Goal: Information Seeking & Learning: Understand process/instructions

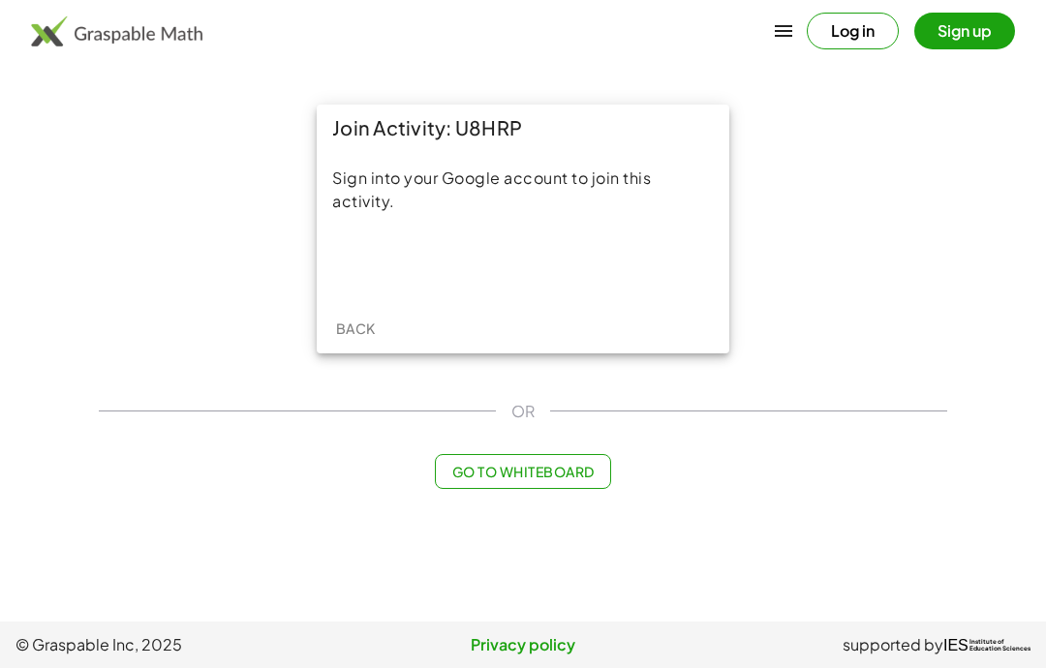
click at [549, 260] on div "Sign in with Google. Opens in new tab" at bounding box center [523, 263] width 178 height 43
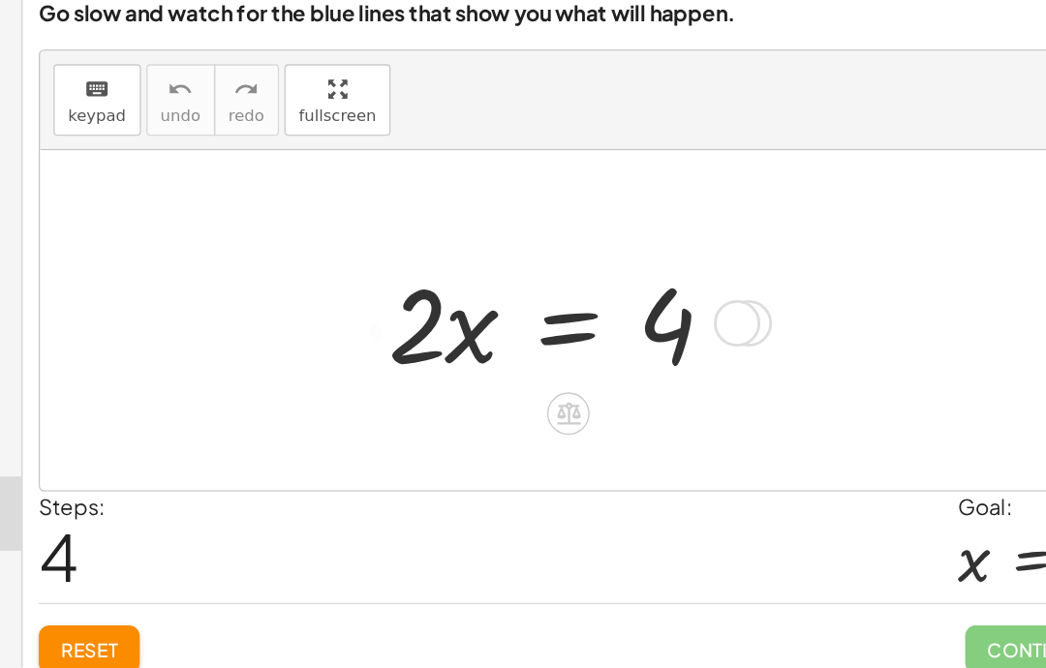
scroll to position [74, 0]
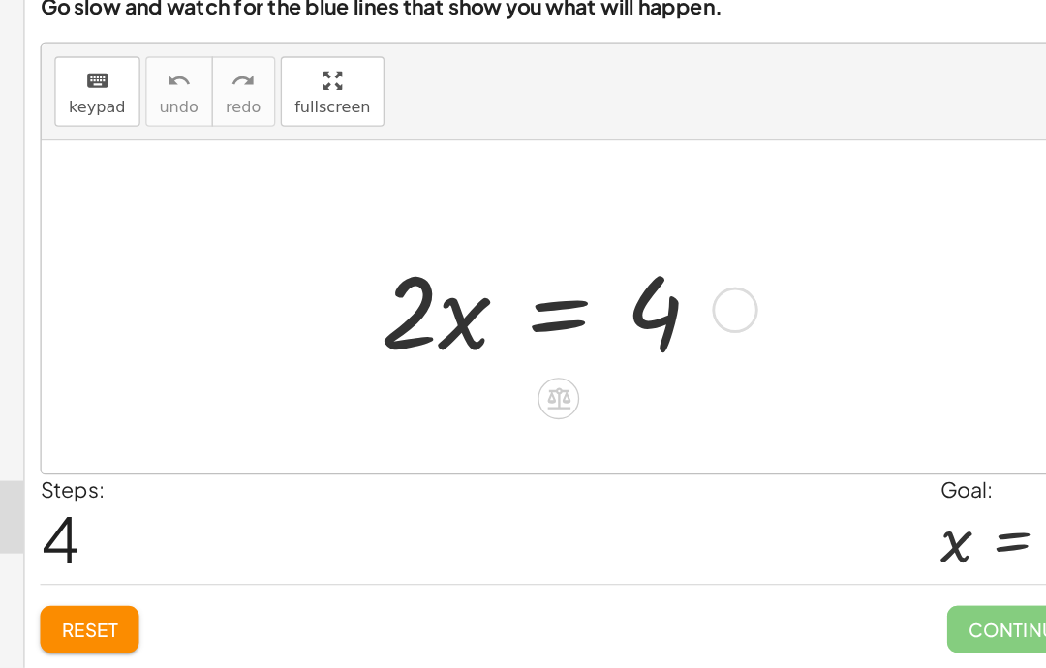
click at [625, 451] on div at bounding box center [640, 466] width 31 height 31
click at [709, 458] on icon at bounding box center [717, 466] width 17 height 17
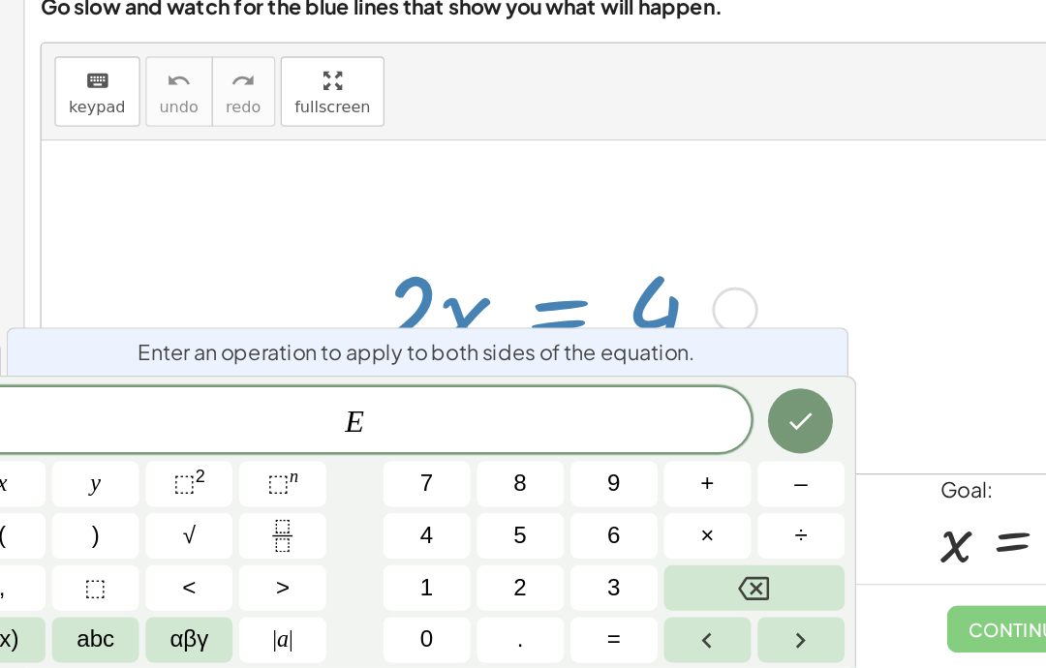
click at [422, 558] on icon "Fraction" at bounding box center [434, 570] width 24 height 24
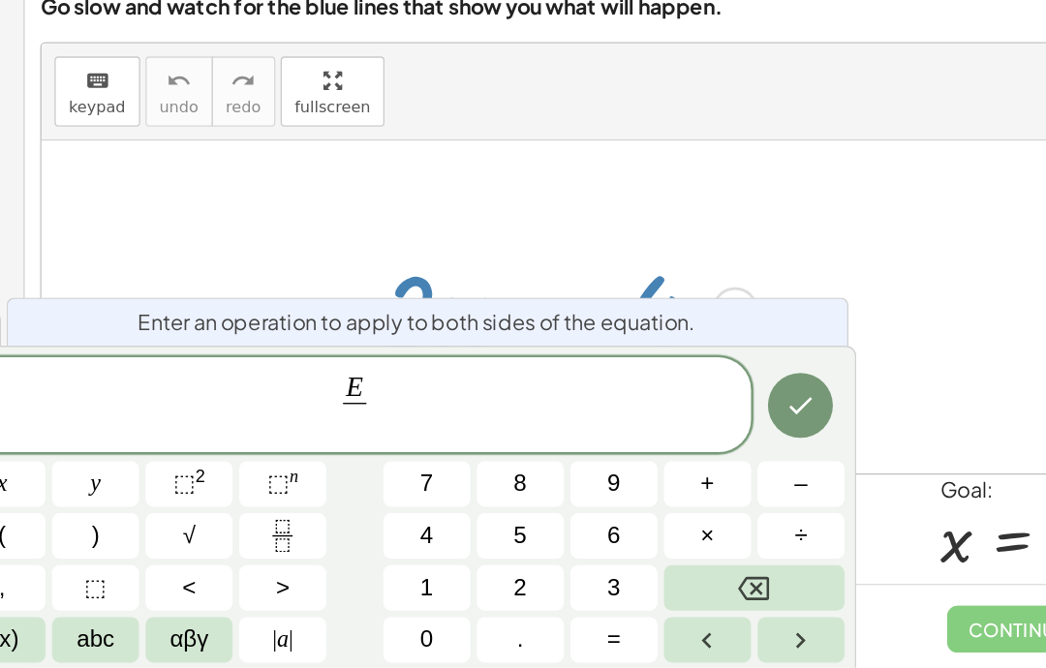
click at [281, 448] on span "E ​ ​" at bounding box center [488, 473] width 591 height 51
click at [316, 437] on div "E ​ ​" at bounding box center [488, 473] width 591 height 72
click at [279, 448] on span "E ​ ​" at bounding box center [488, 473] width 591 height 51
click at [509, 553] on button "4" at bounding box center [541, 570] width 65 height 34
click at [774, 598] on icon "Backspace" at bounding box center [785, 609] width 23 height 23
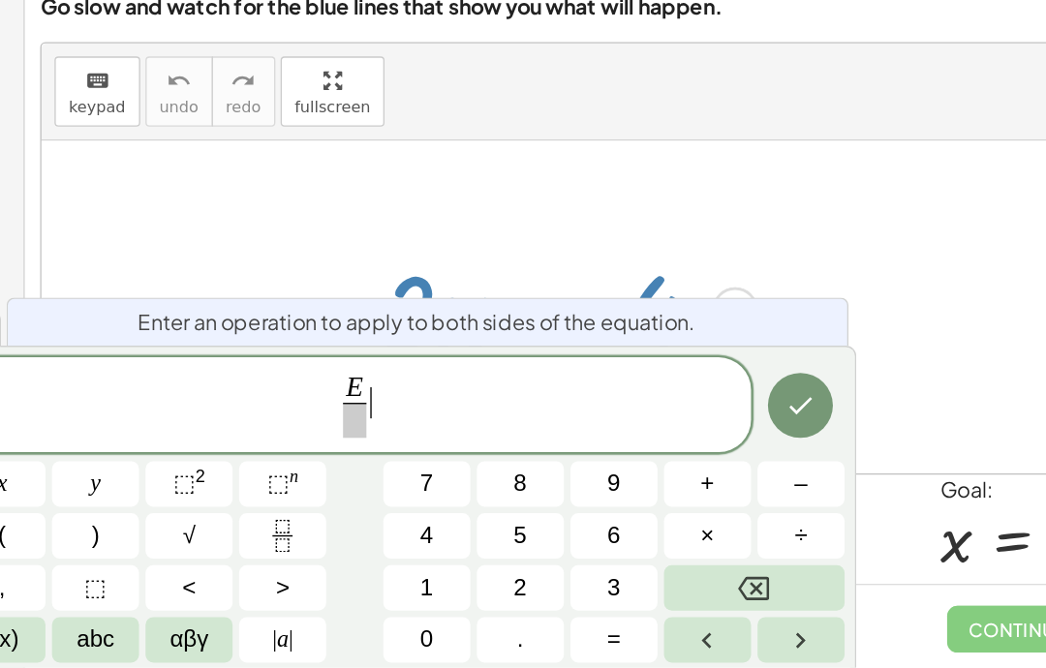
click at [774, 598] on icon "Backspace" at bounding box center [785, 609] width 23 height 23
click at [509, 553] on button "4" at bounding box center [541, 570] width 65 height 34
click at [277, 448] on span "E 4 ​ ​" at bounding box center [488, 473] width 591 height 51
click at [774, 600] on icon "Backspace" at bounding box center [785, 608] width 23 height 17
click at [719, 592] on button "Backspace" at bounding box center [786, 609] width 135 height 34
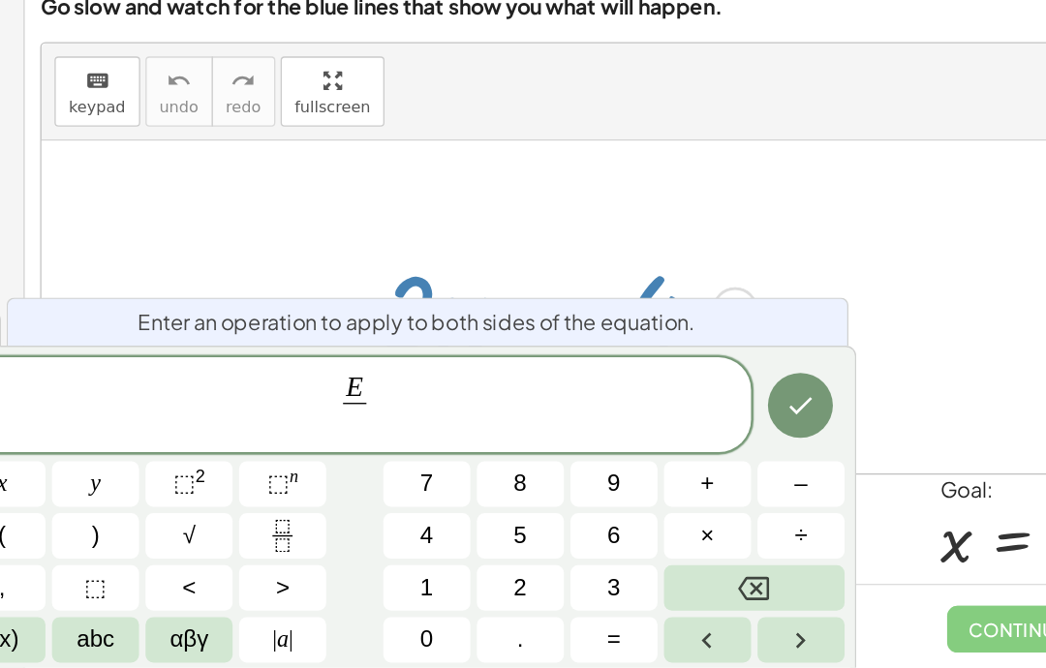
click at [606, 596] on span "2" at bounding box center [611, 609] width 10 height 26
click at [481, 447] on var "E" at bounding box center [487, 458] width 13 height 23
click at [476, 450] on span "​ E 2 ​" at bounding box center [488, 473] width 25 height 47
click at [774, 598] on icon "Backspace" at bounding box center [785, 609] width 23 height 23
click at [509, 553] on button "4" at bounding box center [541, 570] width 65 height 34
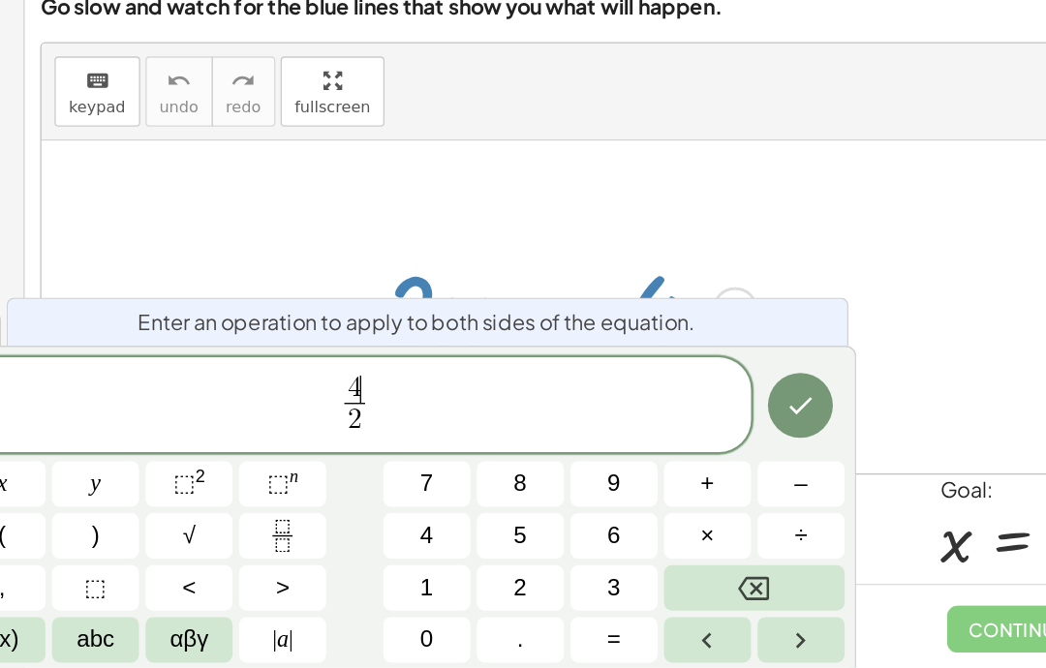
click at [809, 461] on icon "Done" at bounding box center [820, 472] width 23 height 23
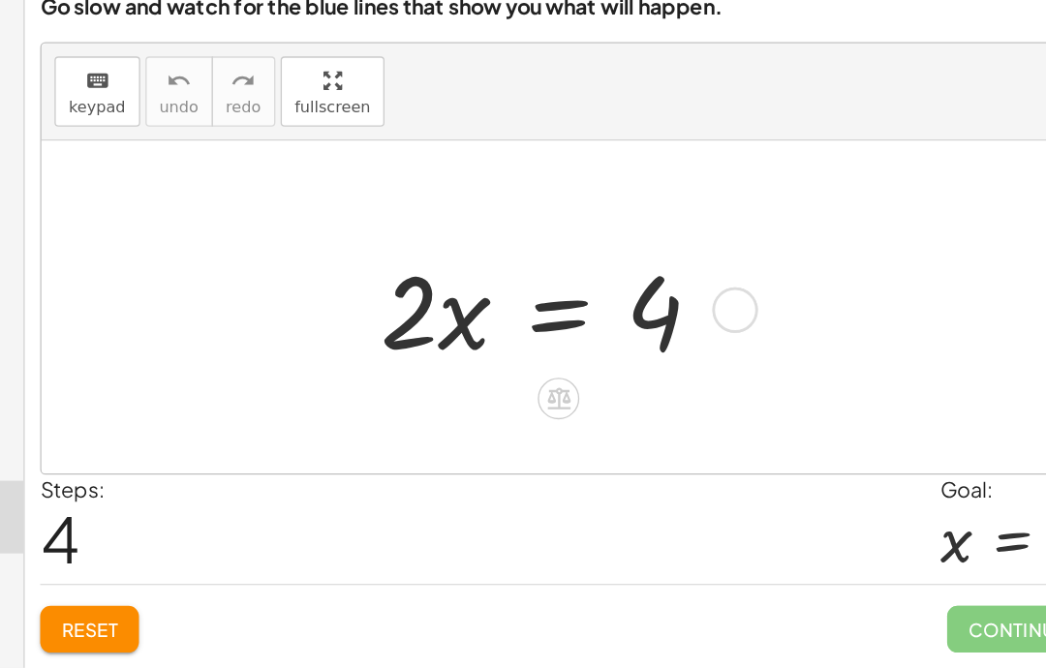
scroll to position [77, 0]
click at [629, 457] on icon at bounding box center [639, 467] width 20 height 20
click at [663, 451] on div "÷" at bounding box center [678, 466] width 31 height 31
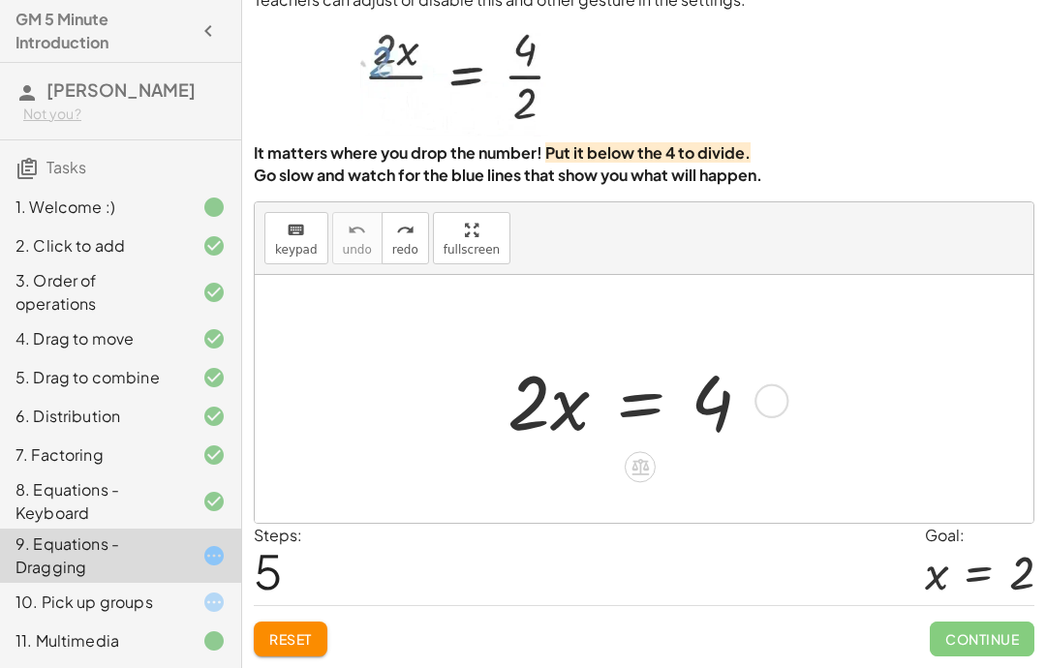
click at [590, 149] on strong "Put it below the 4 to divide." at bounding box center [647, 152] width 205 height 20
click at [637, 470] on icon at bounding box center [639, 467] width 20 height 20
click at [680, 467] on span "÷" at bounding box center [678, 467] width 11 height 28
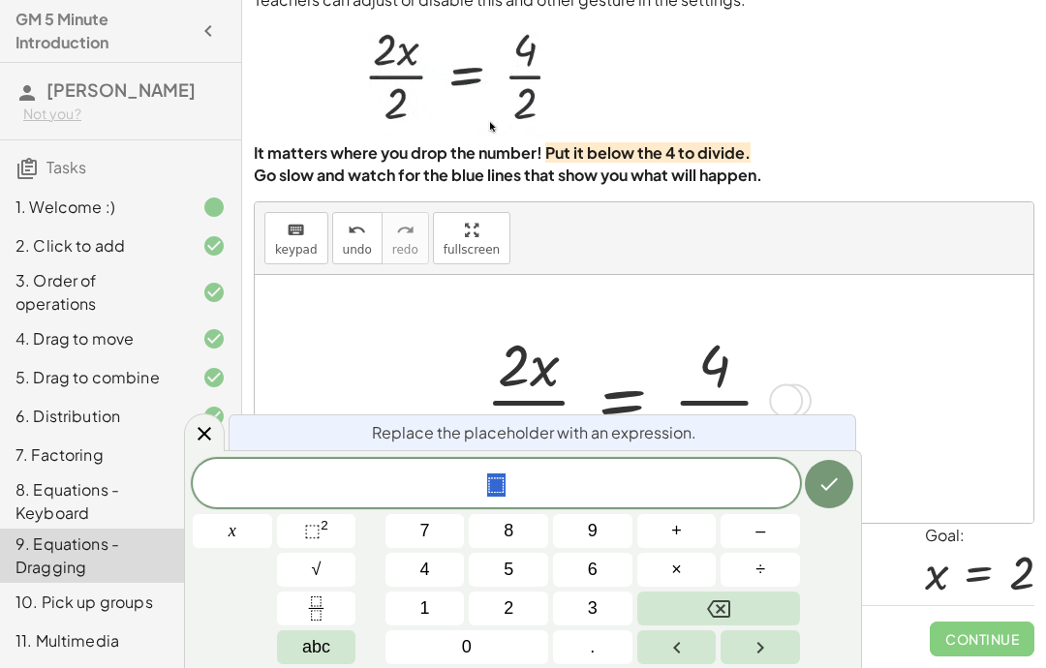
click at [825, 476] on icon "Done" at bounding box center [828, 484] width 23 height 23
click at [517, 606] on button "2" at bounding box center [508, 609] width 79 height 34
click at [818, 353] on div "· 2 · x = 4 4 = · 2 · x · 2 · x = 4 4 = · 2 · x · 2 · x = 4 · 2 · x · ⬚ = · 4 ·…" at bounding box center [644, 399] width 376 height 159
click at [834, 494] on icon "Done" at bounding box center [828, 484] width 23 height 23
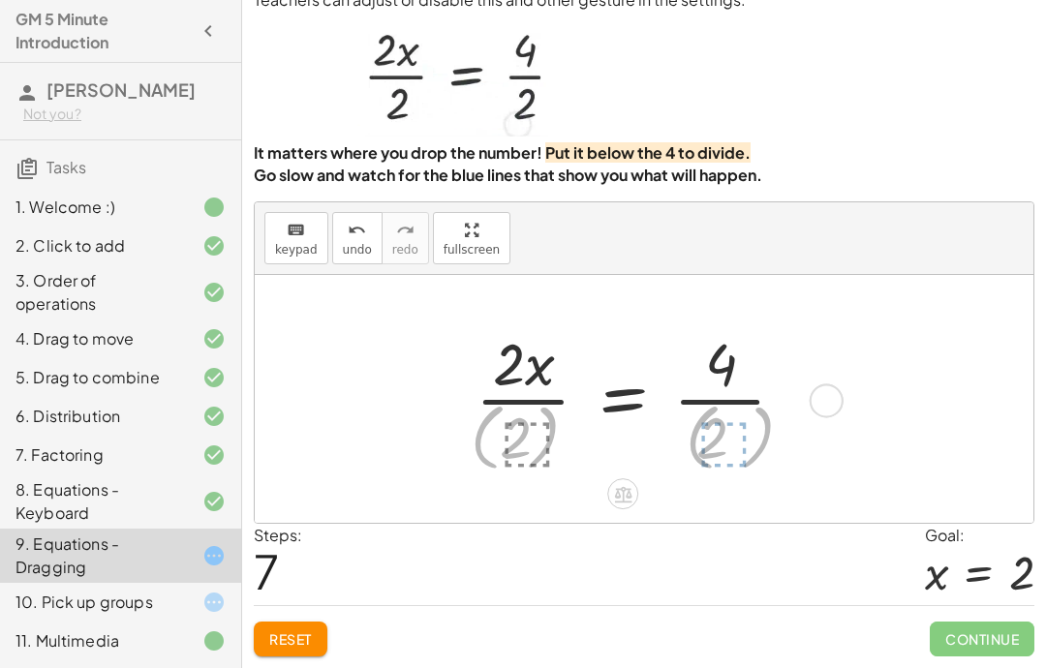
click at [625, 571] on div "Steps: 7 Goal: x = 2" at bounding box center [644, 564] width 781 height 80
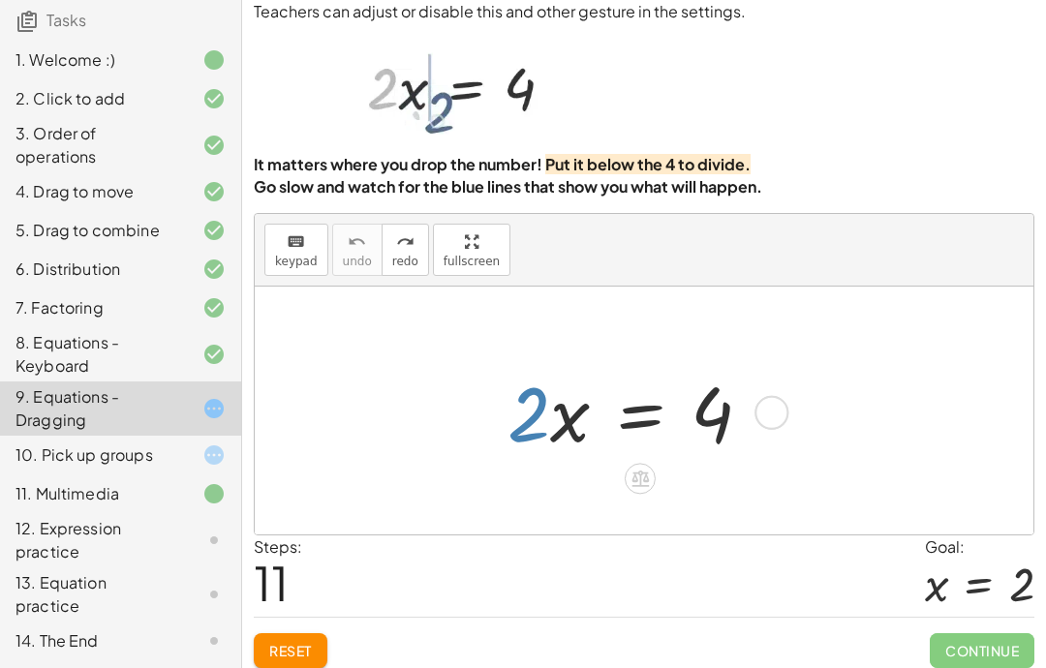
scroll to position [170, 0]
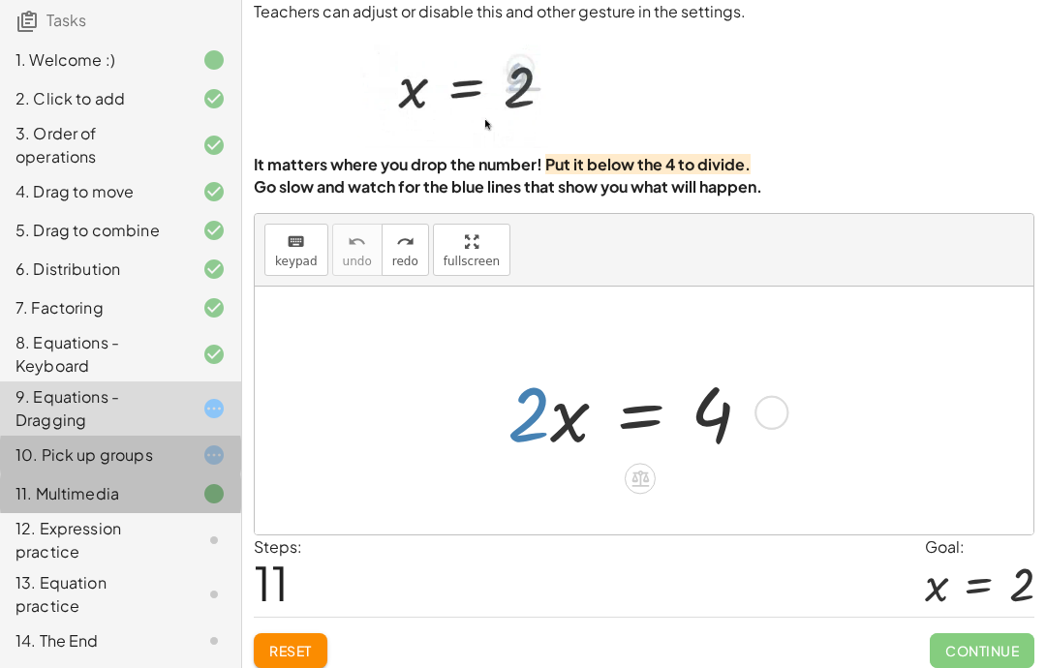
click at [193, 484] on div at bounding box center [198, 493] width 54 height 23
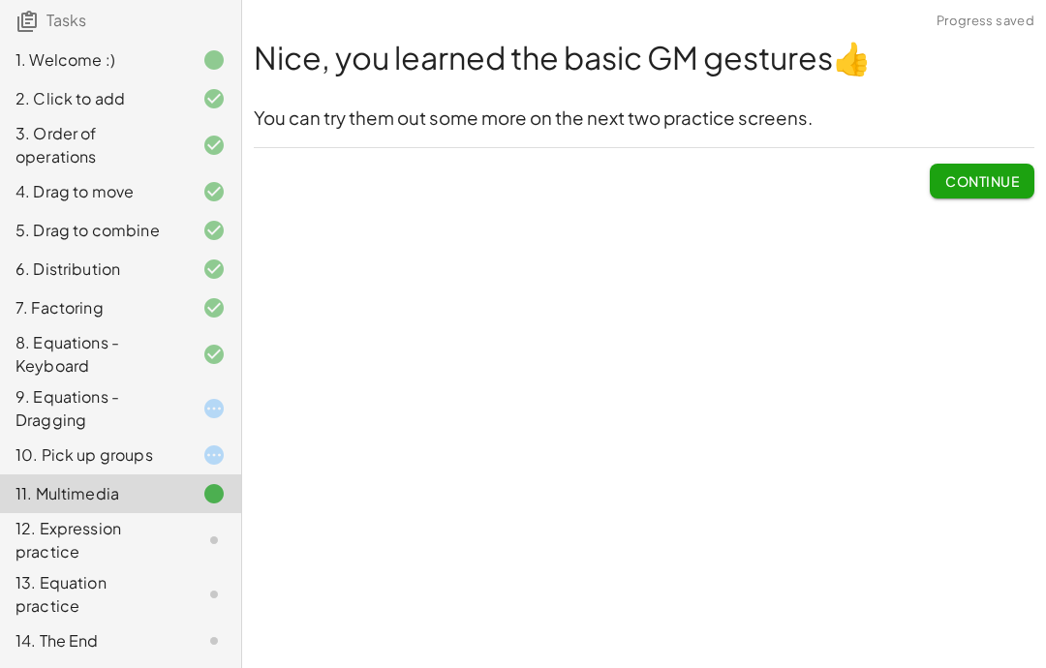
click at [193, 461] on div at bounding box center [198, 455] width 54 height 23
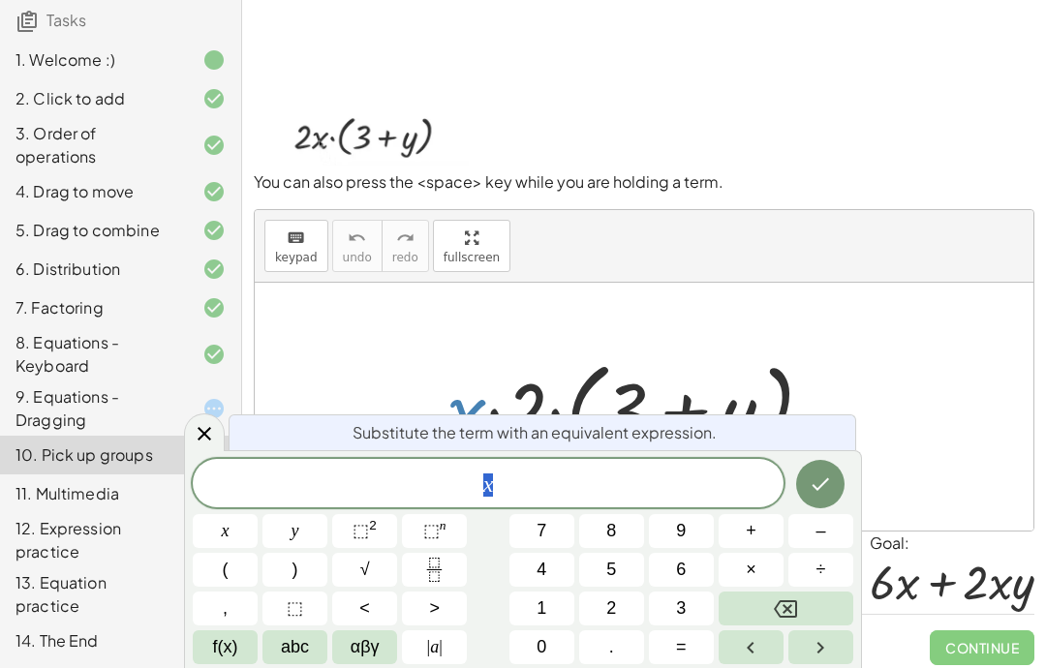
click at [613, 609] on span "2" at bounding box center [611, 609] width 10 height 26
click at [827, 494] on icon "Done" at bounding box center [820, 484] width 23 height 23
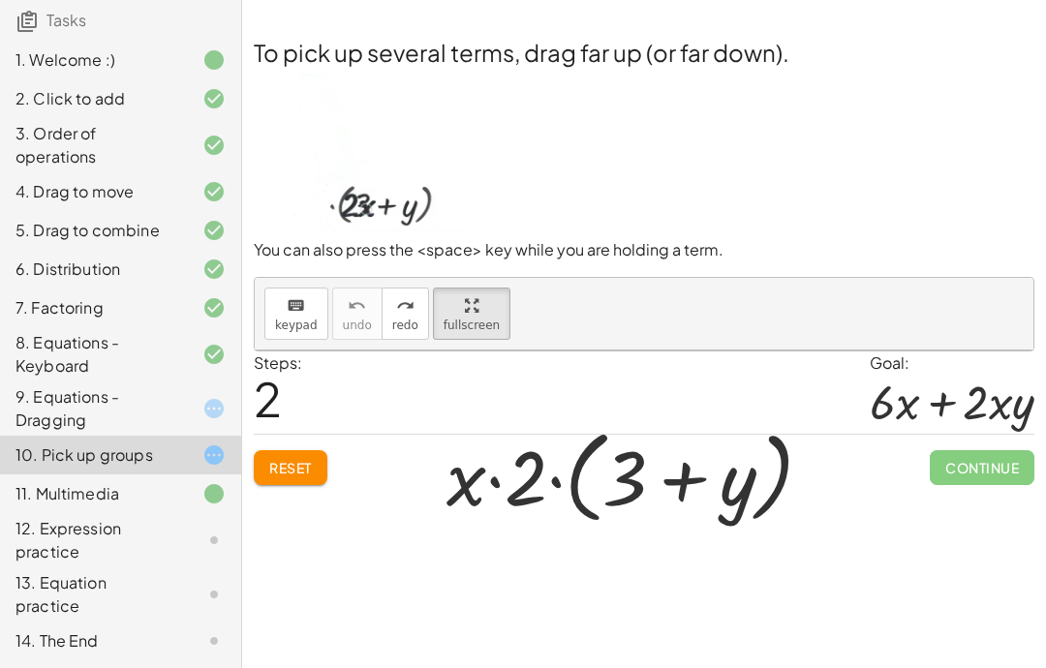
scroll to position [77, 0]
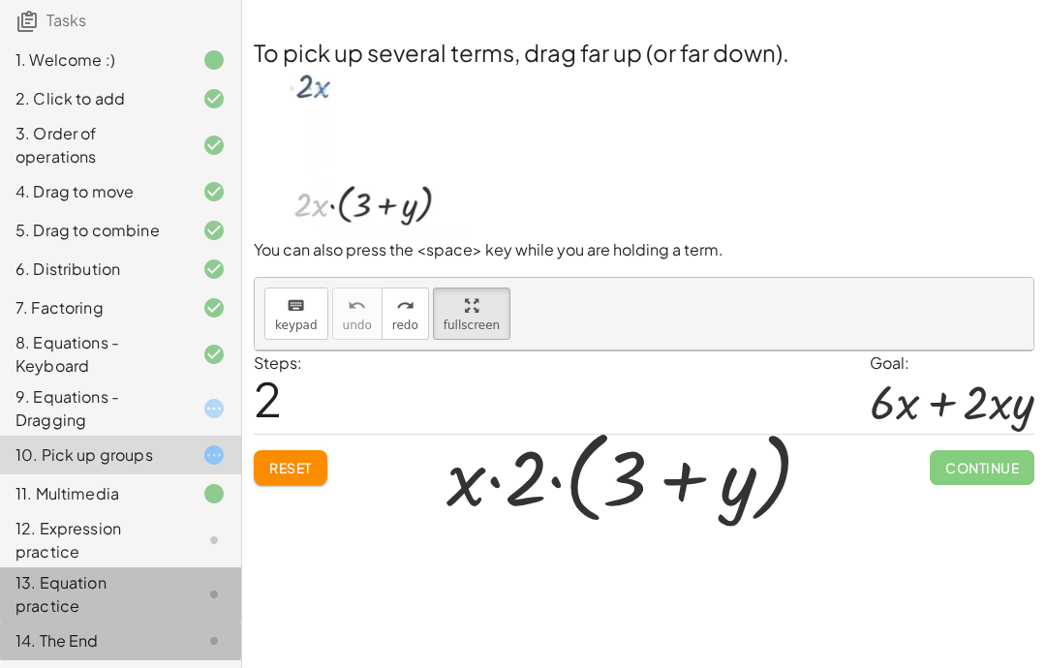
click at [181, 625] on div "14. The End" at bounding box center [120, 641] width 241 height 39
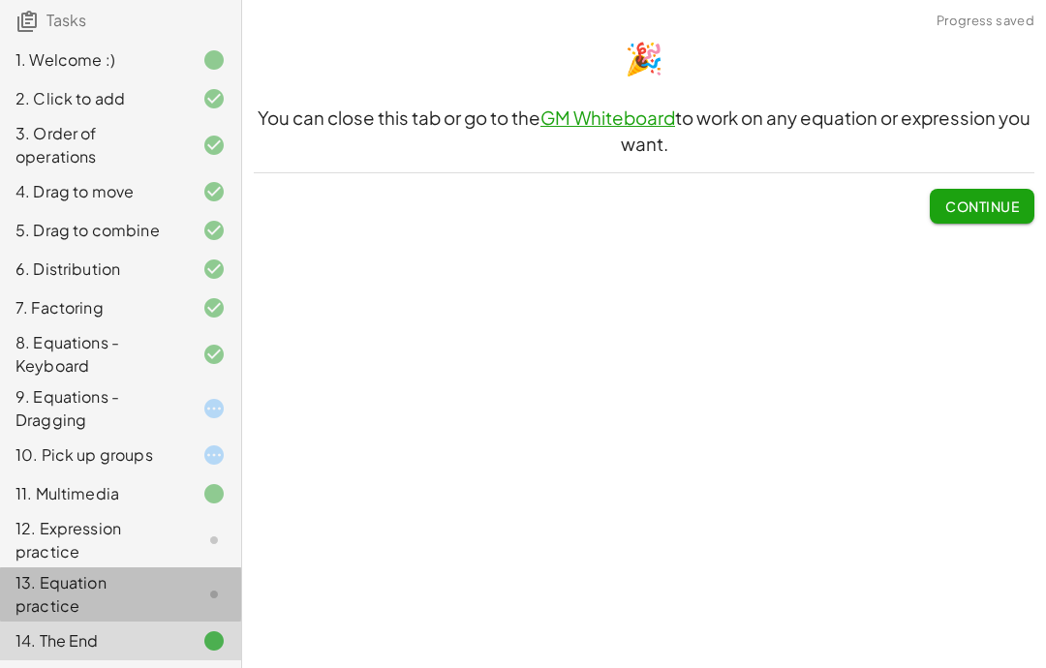
scroll to position [6, 0]
click at [153, 553] on div "12. Expression practice" at bounding box center [93, 540] width 156 height 46
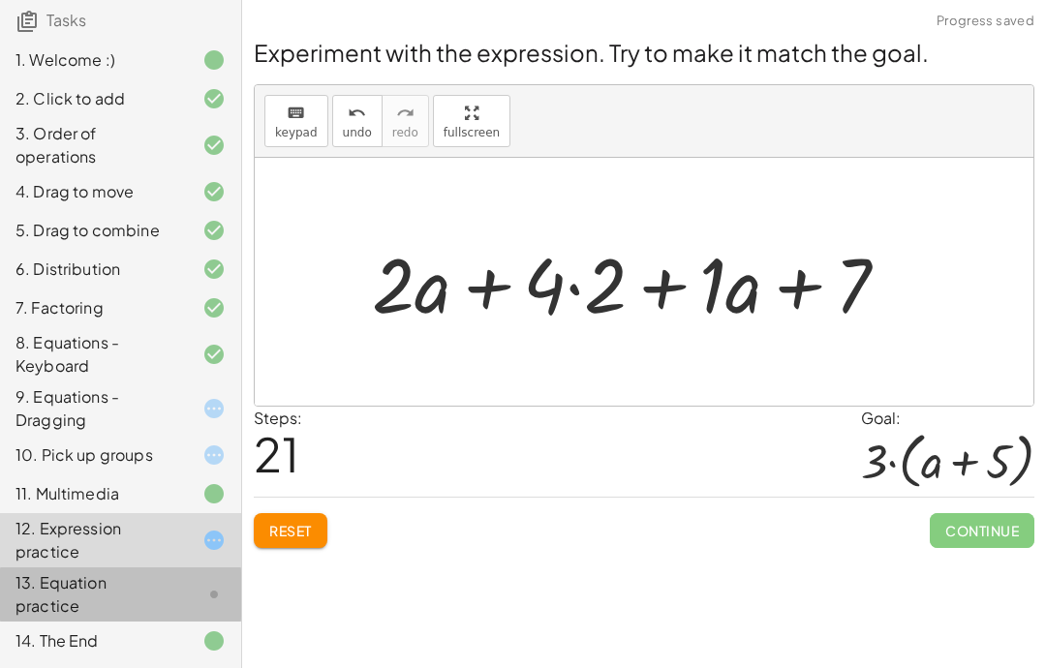
click at [165, 538] on div "12. Expression practice" at bounding box center [93, 540] width 156 height 46
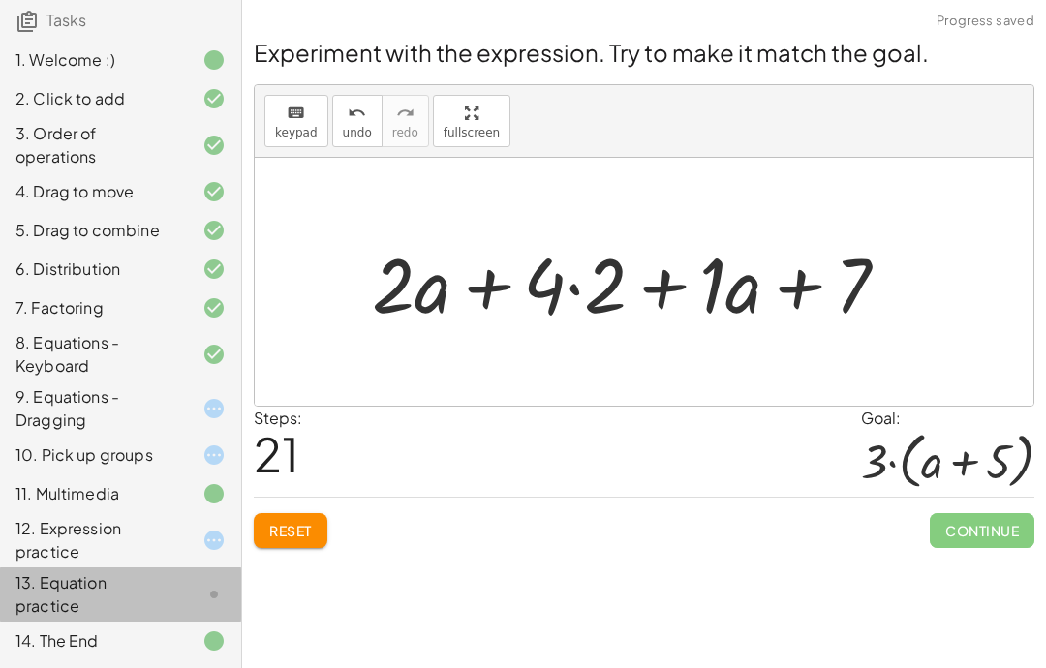
click at [179, 490] on div at bounding box center [198, 493] width 54 height 23
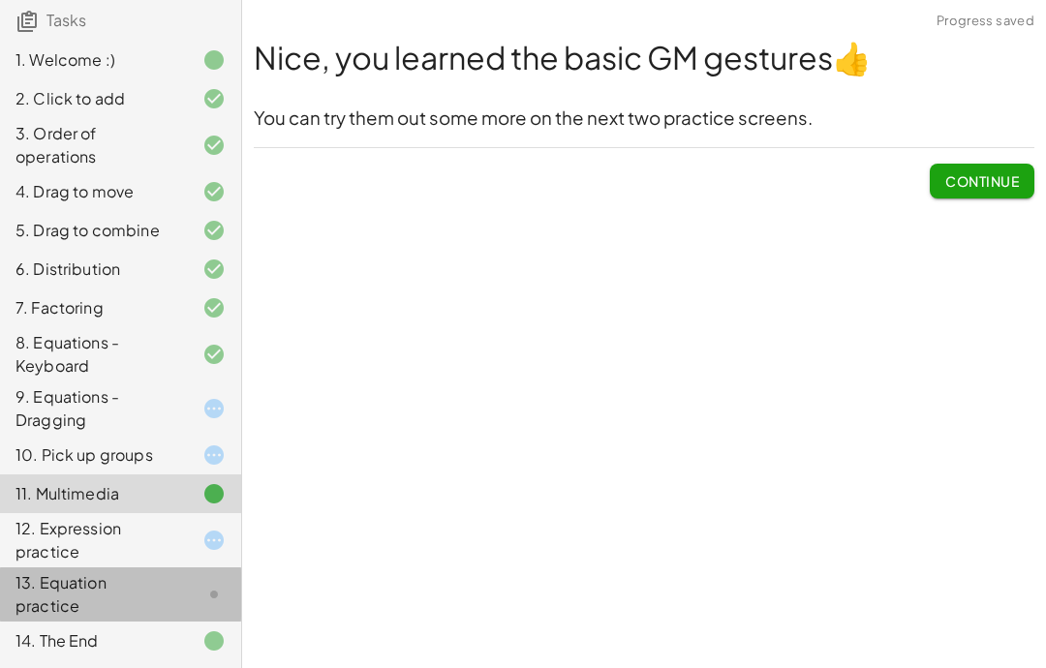
click at [178, 530] on div at bounding box center [198, 540] width 54 height 23
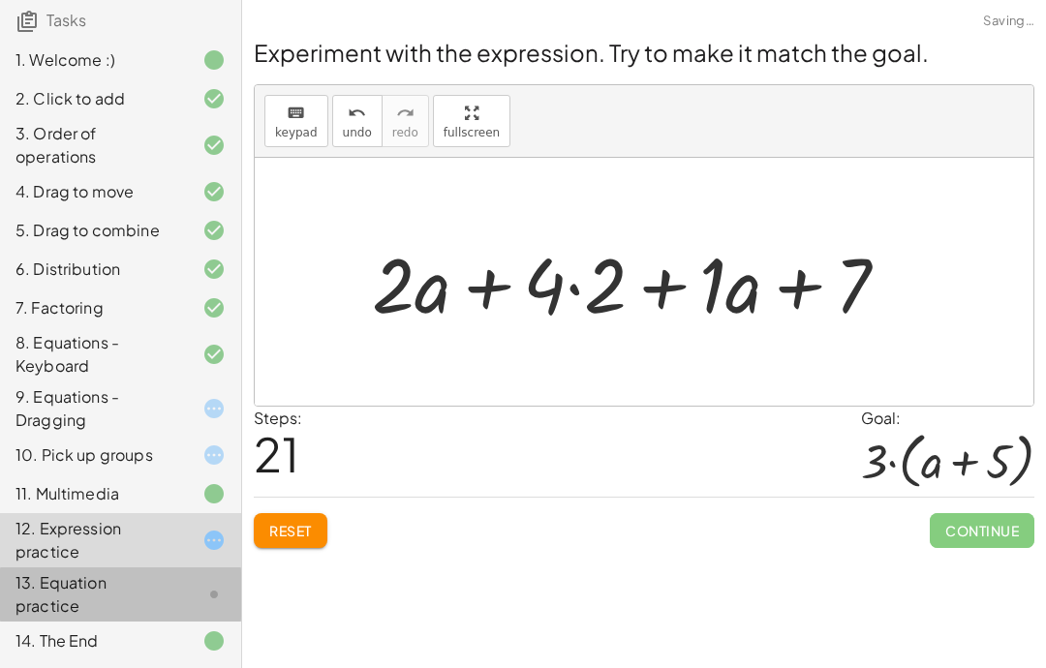
scroll to position [0, 0]
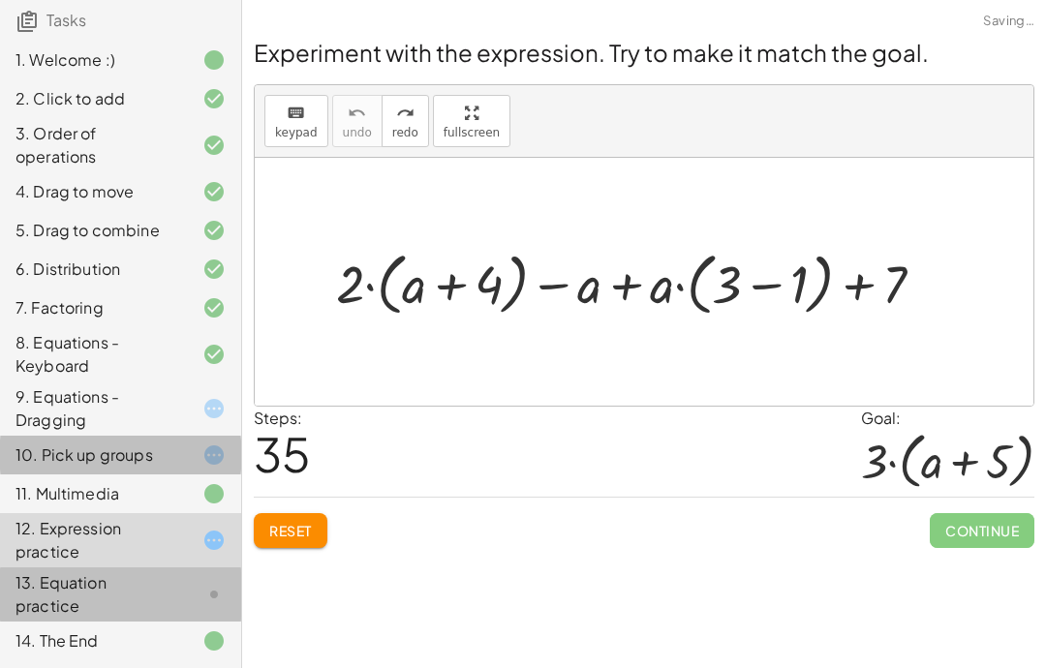
click at [184, 456] on div at bounding box center [198, 455] width 54 height 23
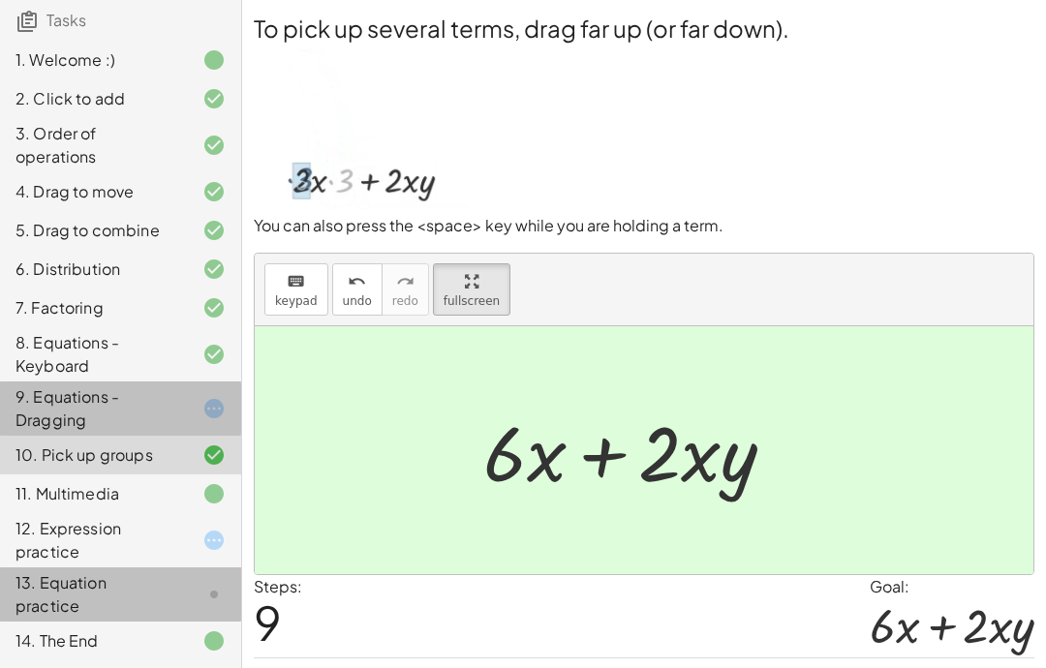
click at [181, 407] on div at bounding box center [198, 408] width 54 height 23
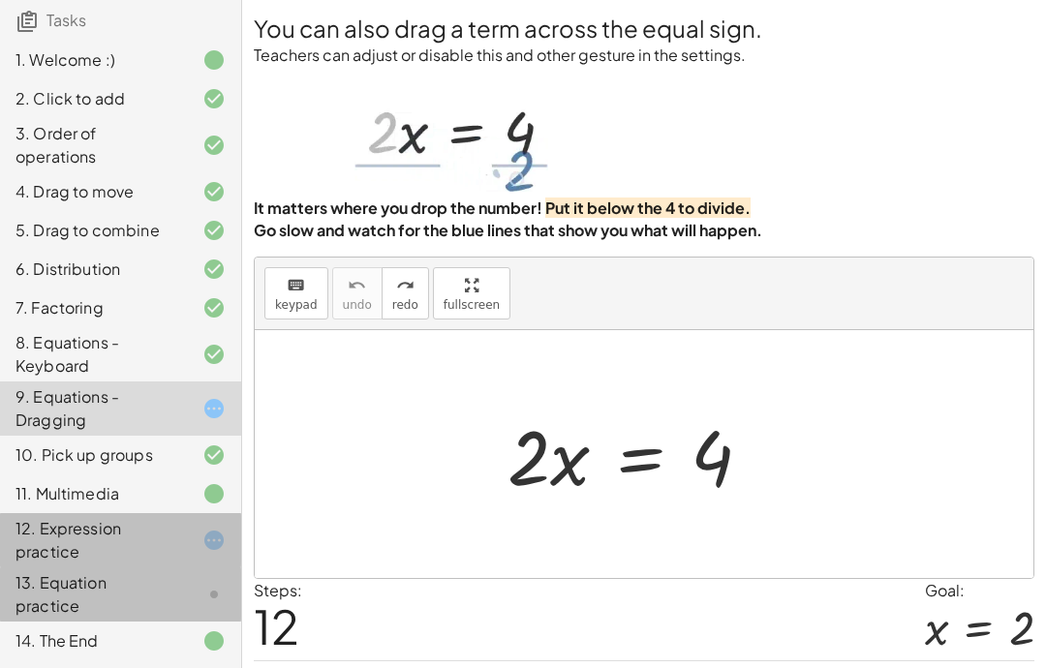
click at [177, 545] on div at bounding box center [198, 540] width 54 height 23
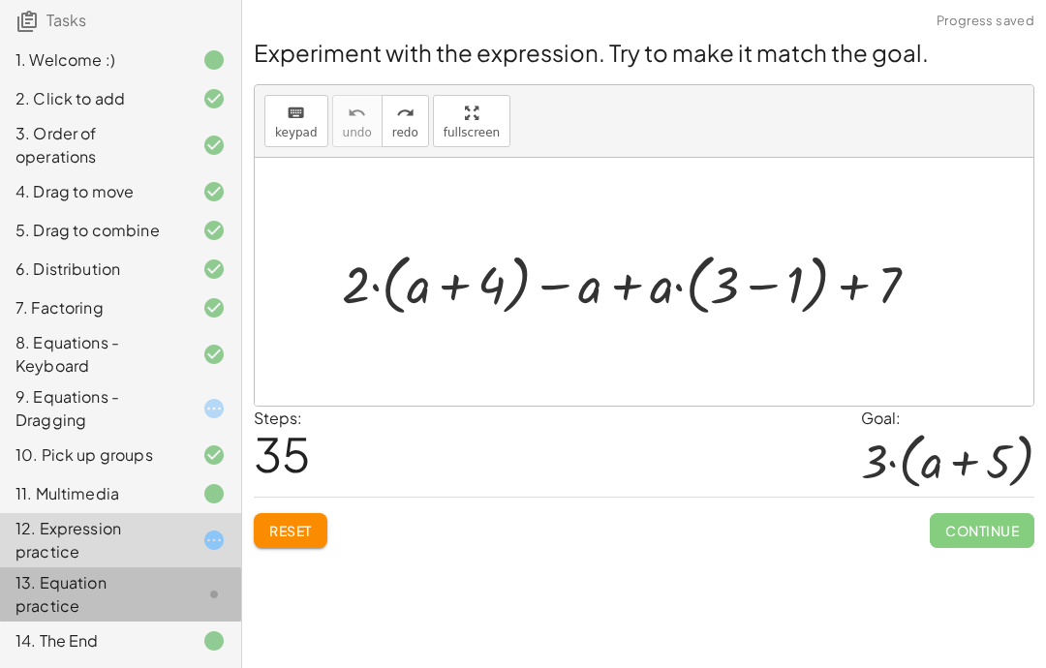
click at [299, 535] on span "Reset" at bounding box center [290, 530] width 43 height 17
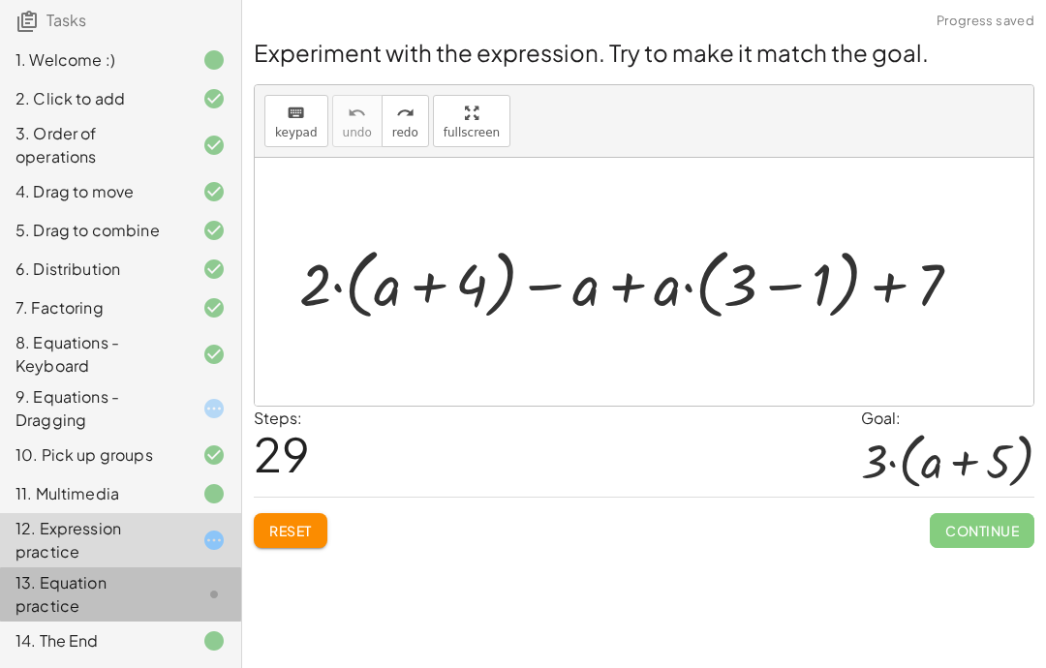
click at [284, 491] on div "Steps: 29" at bounding box center [282, 452] width 56 height 90
click at [264, 546] on button "Reset" at bounding box center [291, 530] width 74 height 35
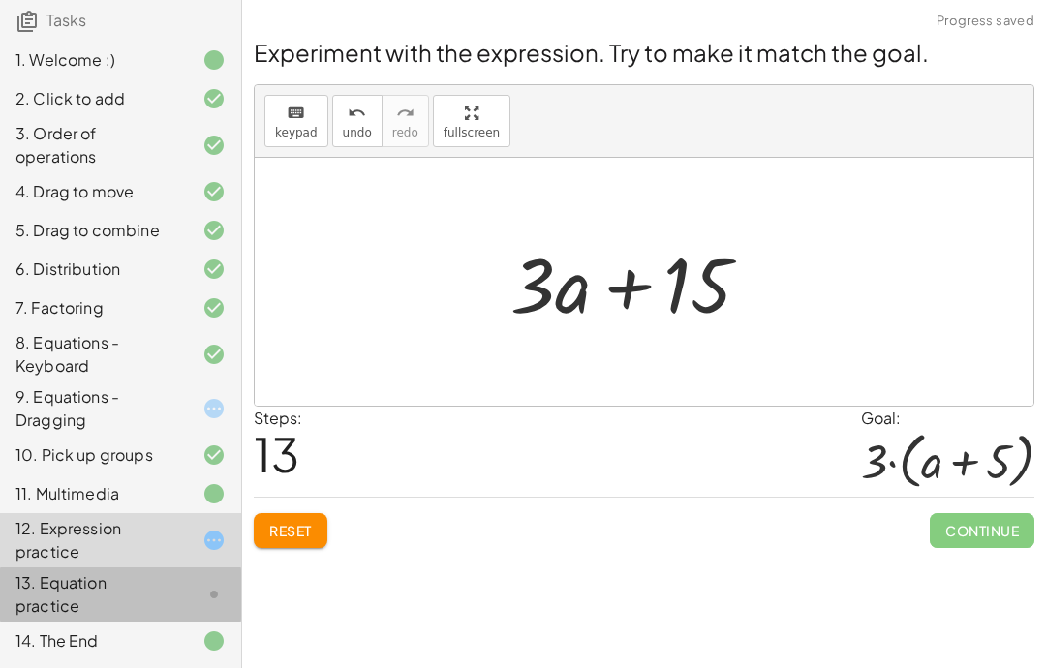
click at [310, 532] on span "Reset" at bounding box center [290, 530] width 43 height 17
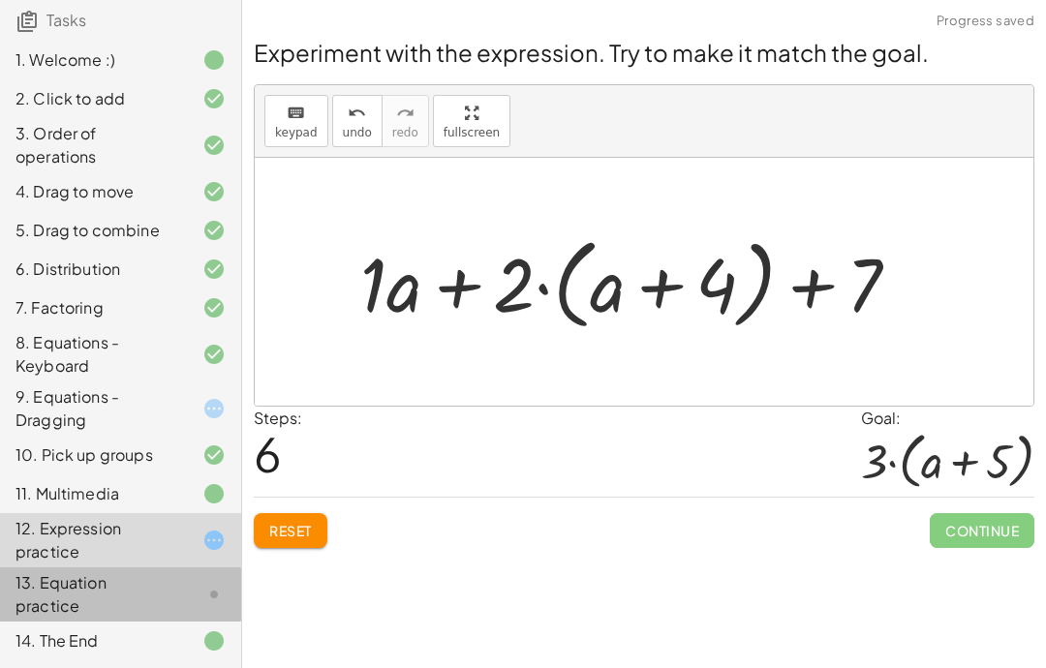
click at [215, 400] on icon at bounding box center [213, 408] width 23 height 23
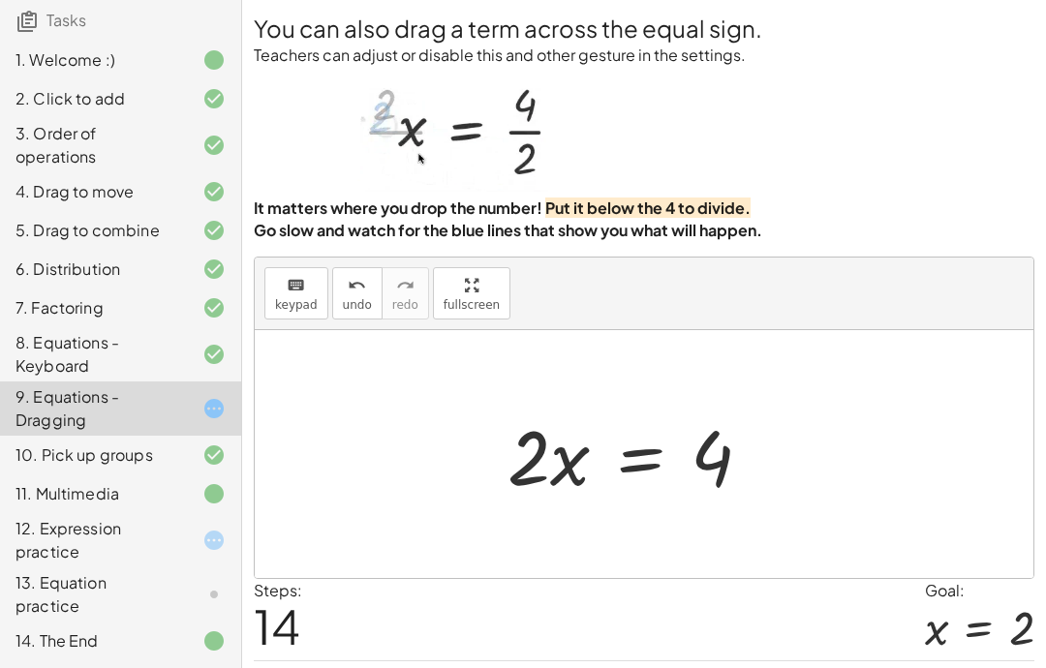
click at [208, 407] on icon at bounding box center [213, 408] width 23 height 23
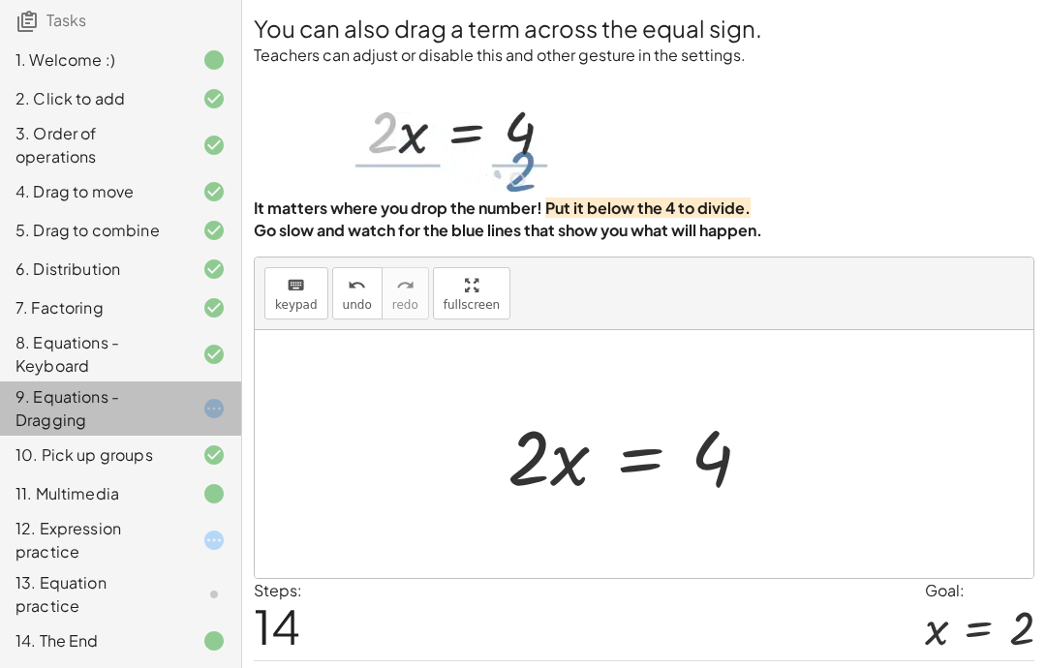
click at [211, 409] on icon at bounding box center [213, 408] width 23 height 23
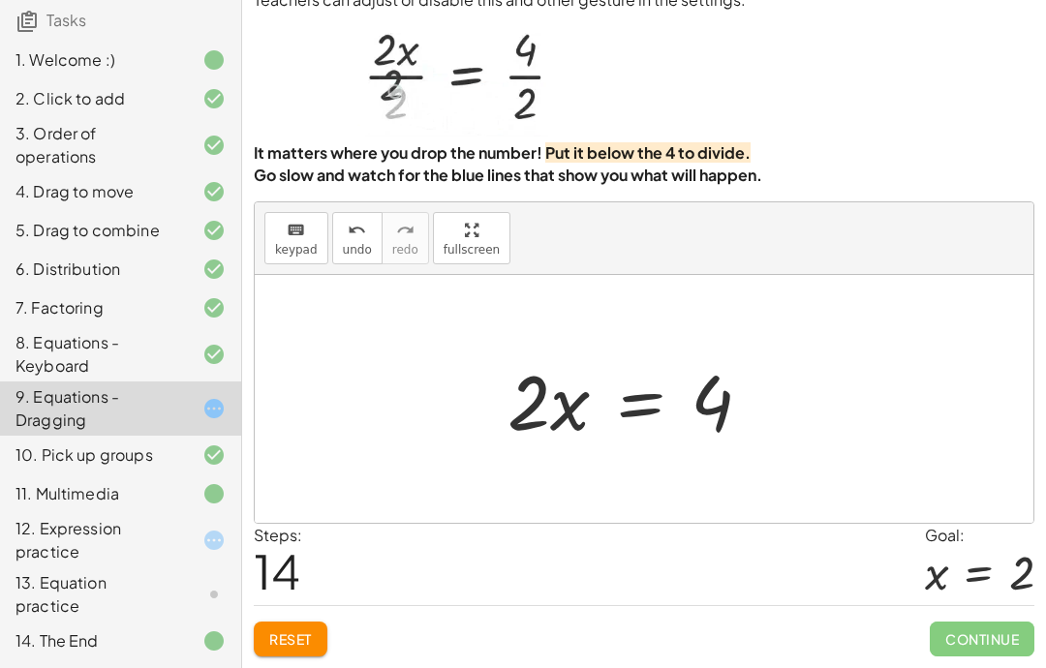
scroll to position [77, 0]
click at [992, 636] on span "Continue" at bounding box center [982, 639] width 105 height 35
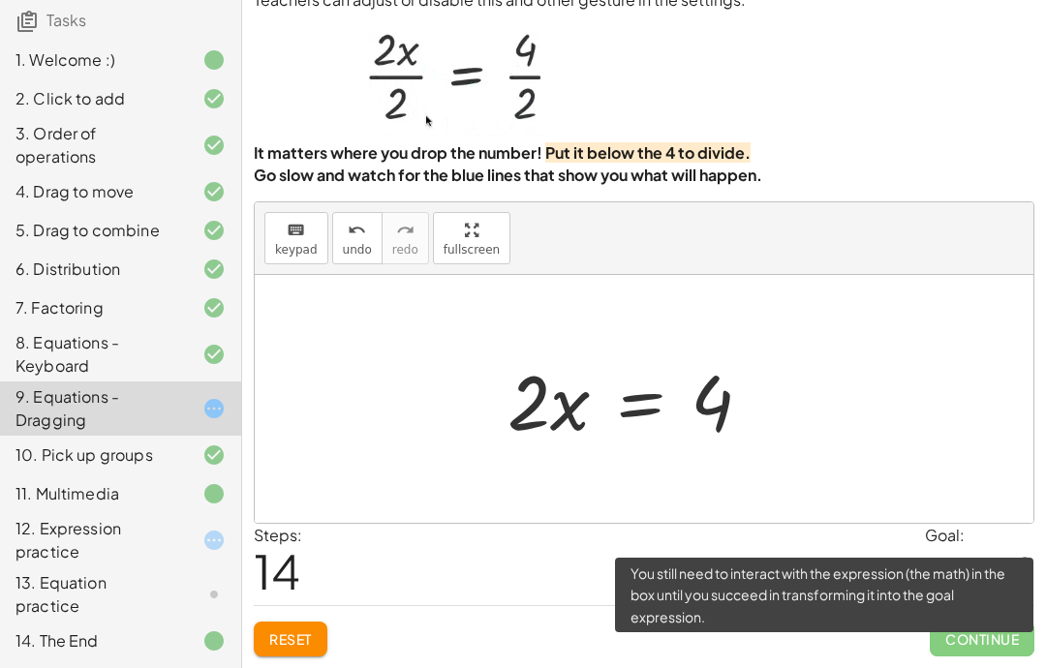
click at [991, 636] on span "Continue" at bounding box center [982, 639] width 105 height 35
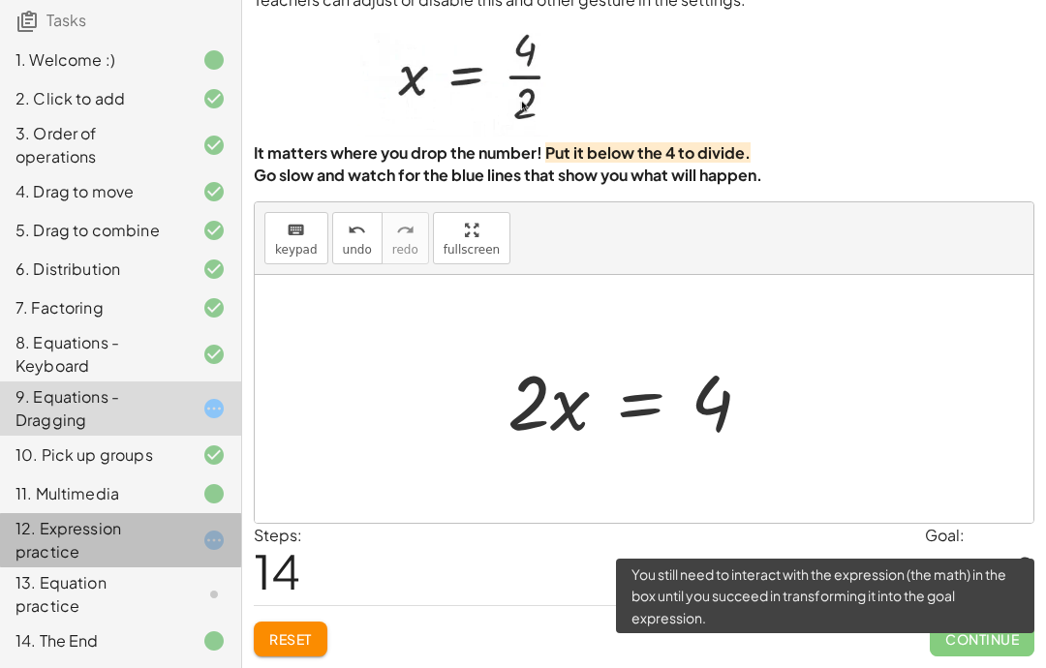
click at [190, 557] on div "12. Expression practice" at bounding box center [120, 540] width 241 height 54
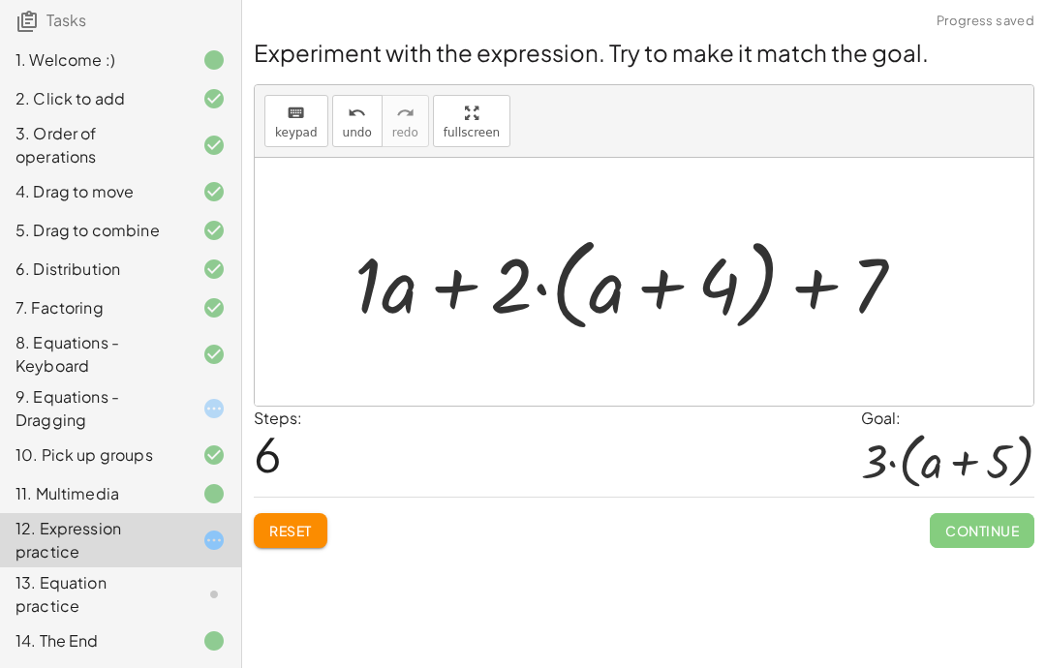
click at [176, 604] on div at bounding box center [198, 594] width 54 height 23
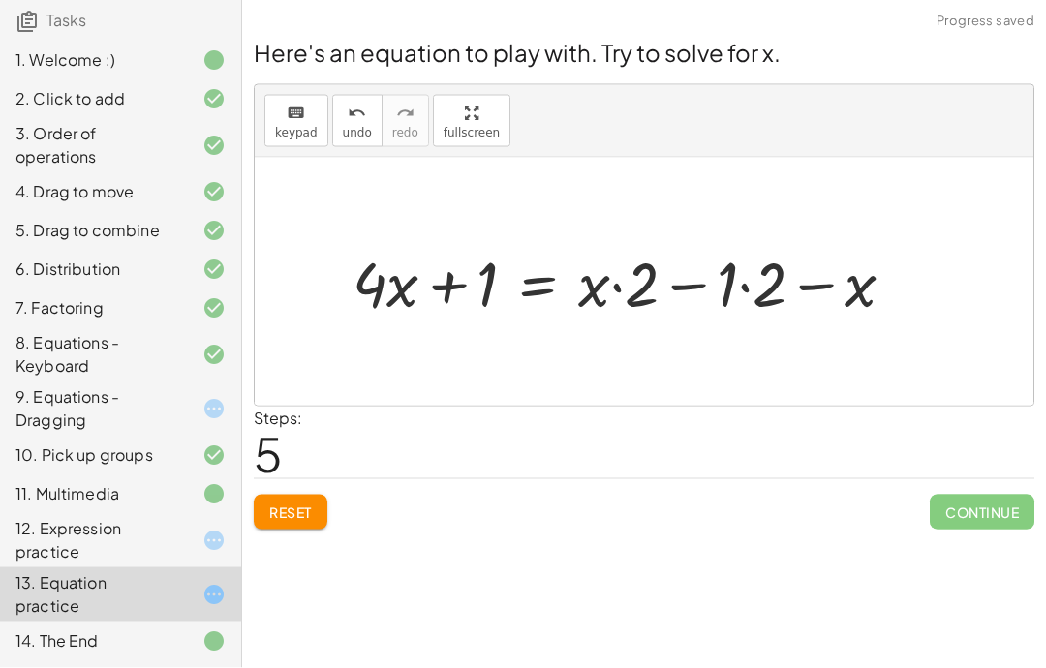
scroll to position [28, 0]
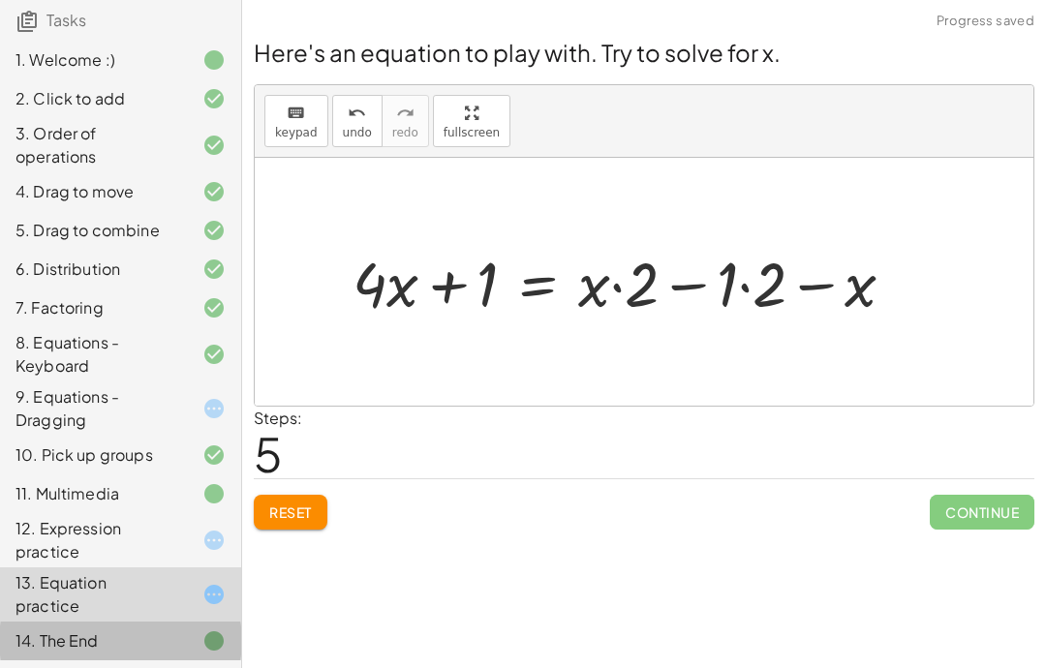
click at [117, 645] on div "14. The End" at bounding box center [93, 640] width 156 height 23
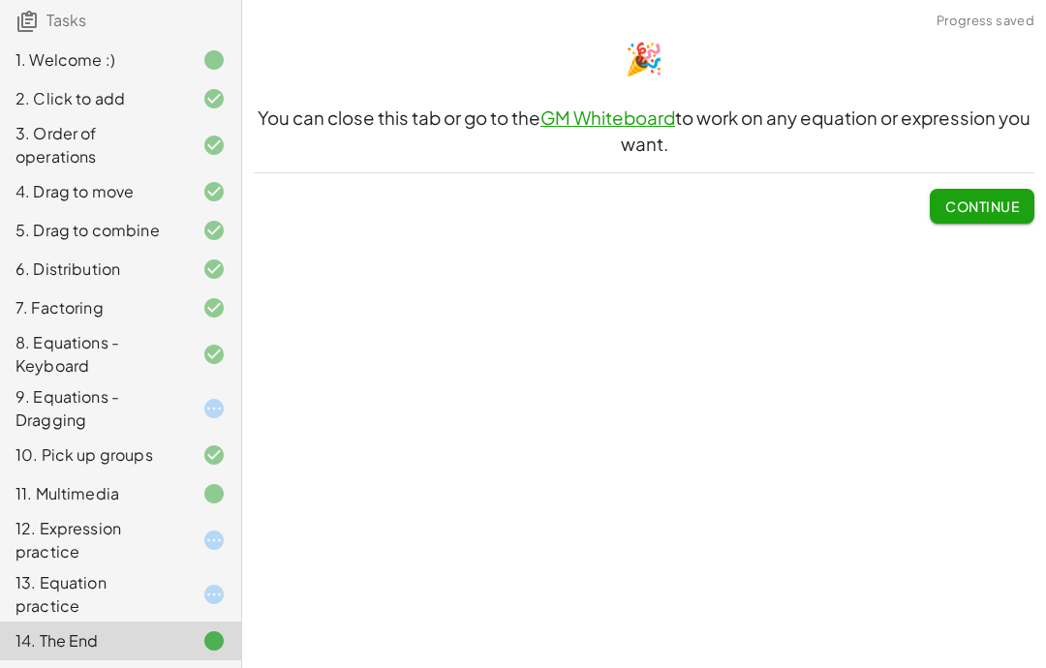
click at [975, 198] on span "Continue" at bounding box center [982, 206] width 74 height 17
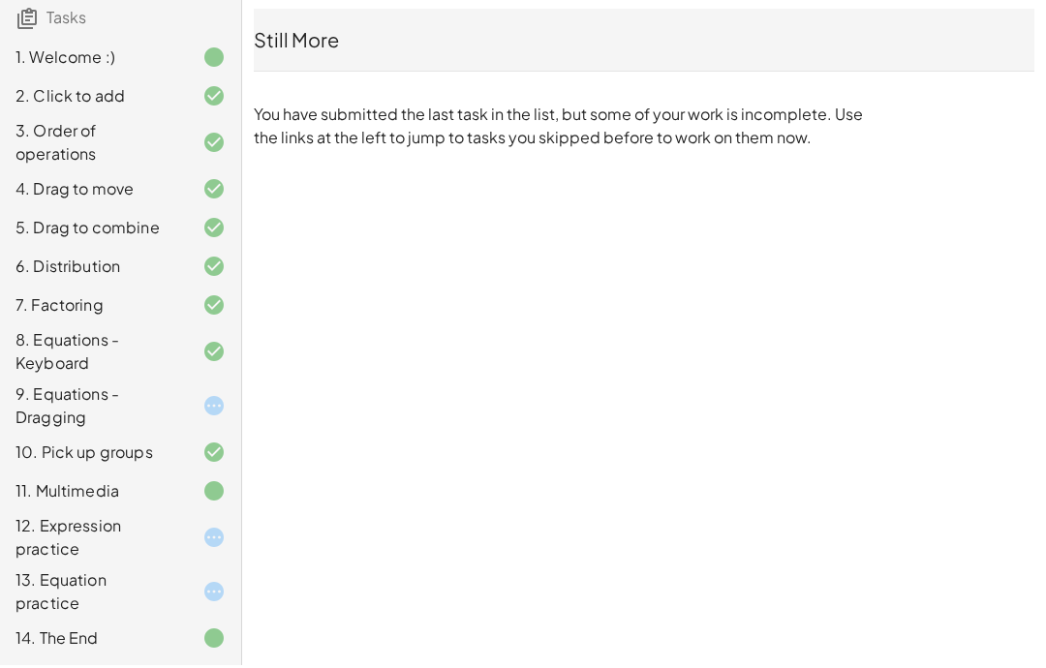
scroll to position [0, 0]
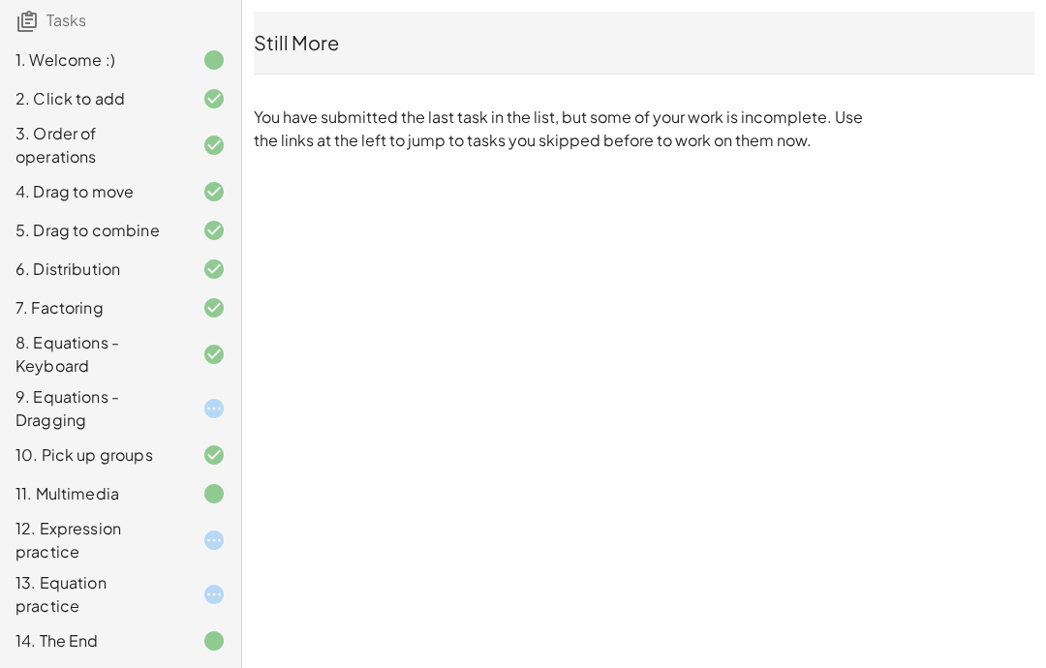
click at [200, 397] on div at bounding box center [198, 408] width 54 height 23
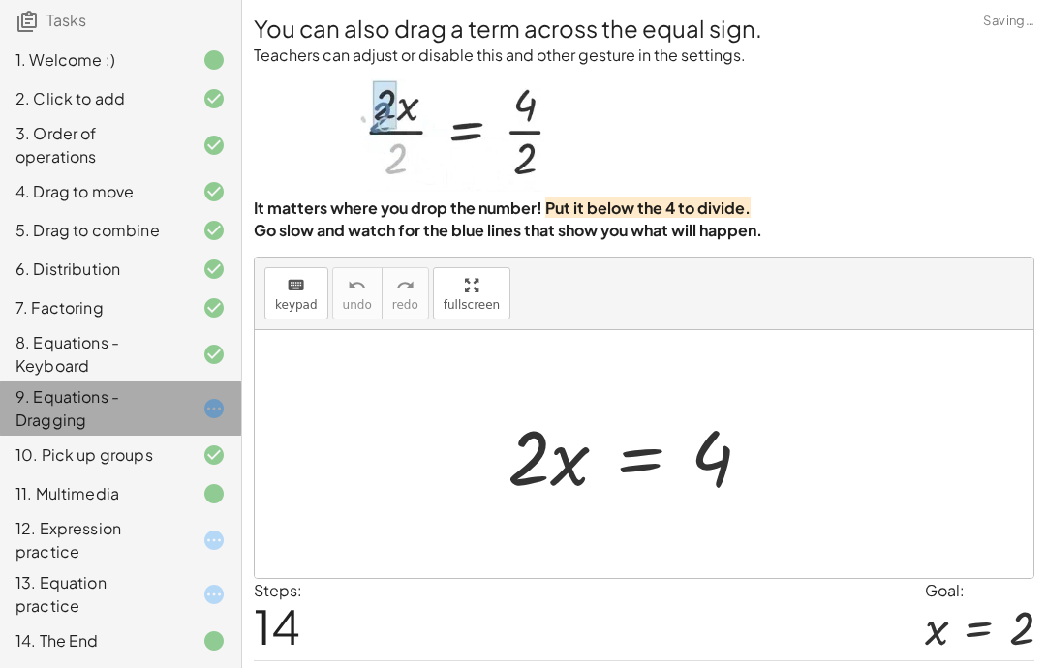
click at [199, 396] on div "9. Equations - Dragging" at bounding box center [120, 409] width 241 height 54
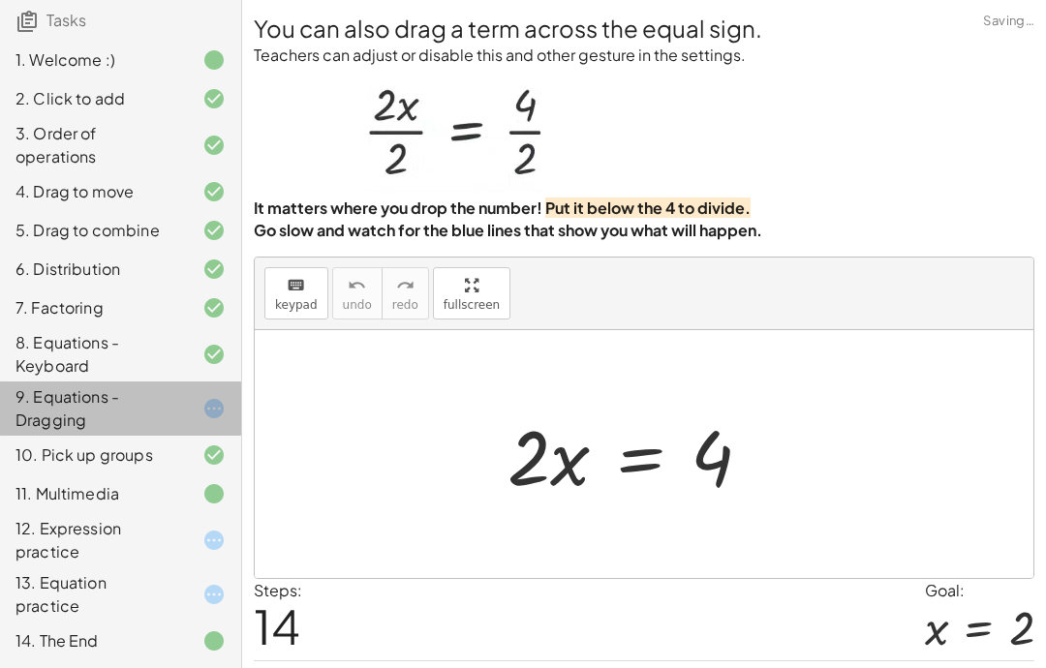
click at [175, 402] on div at bounding box center [198, 408] width 54 height 23
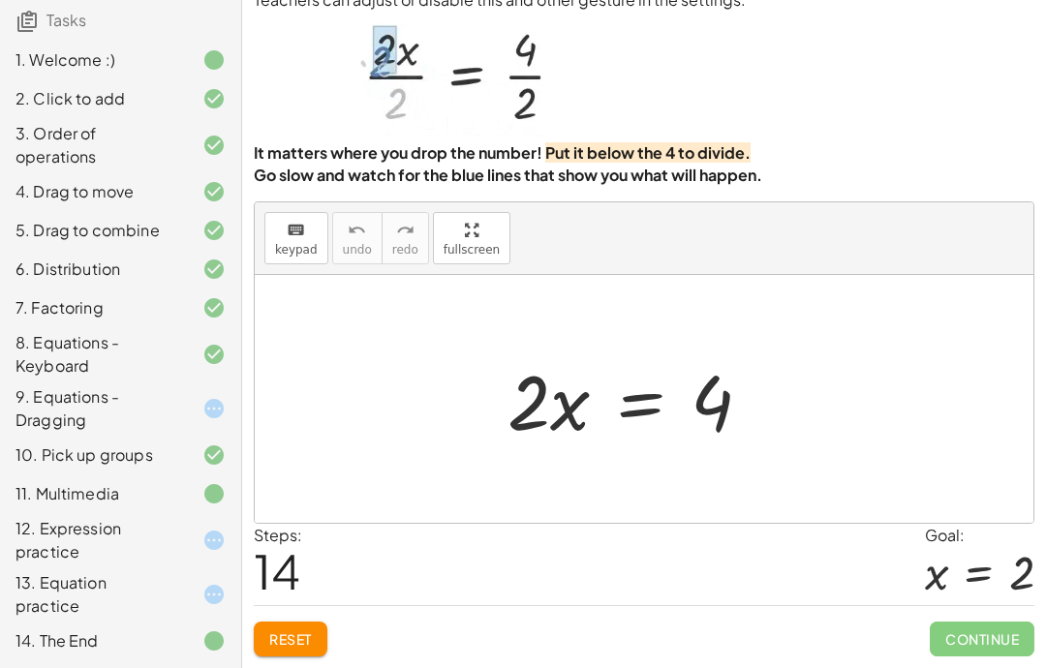
scroll to position [77, 0]
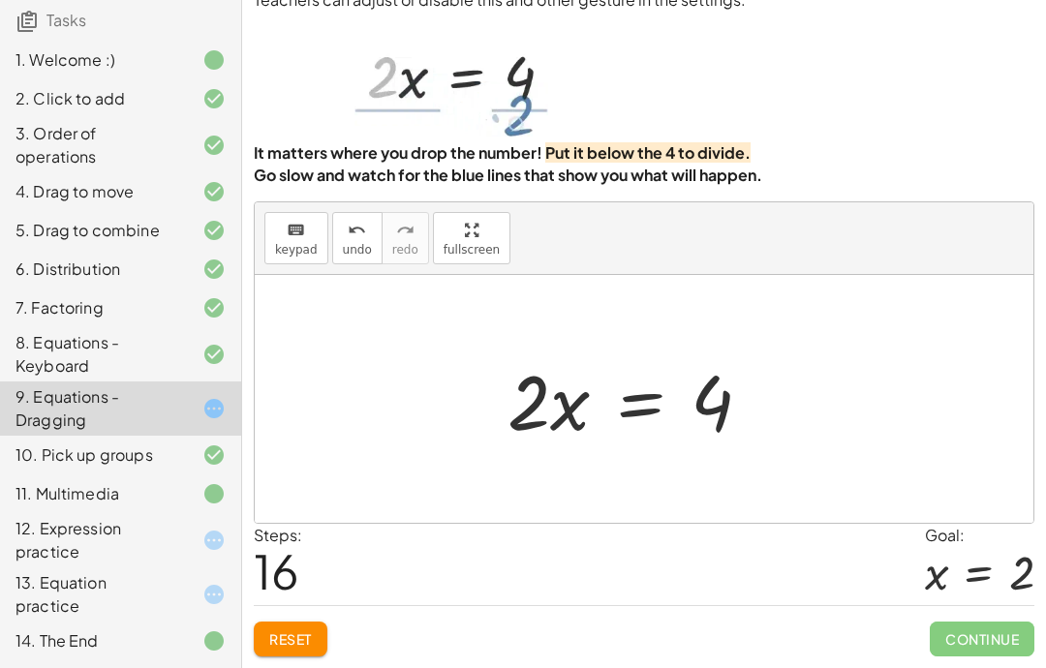
click at [408, 658] on div "You can also drag a term across the equal sign. Teachers can adjust or disable …" at bounding box center [644, 306] width 804 height 723
